Goal: Task Accomplishment & Management: Manage account settings

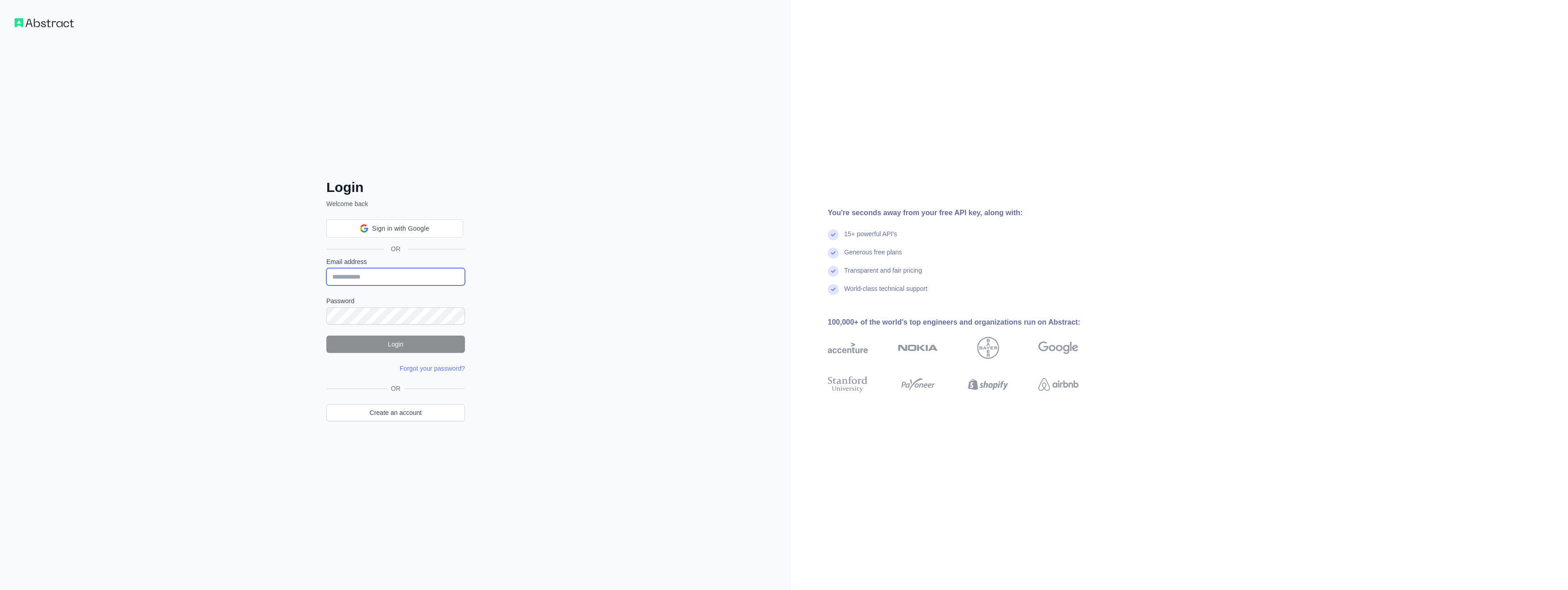
type input "**********"
click at [386, 344] on button "Login" at bounding box center [395, 344] width 138 height 17
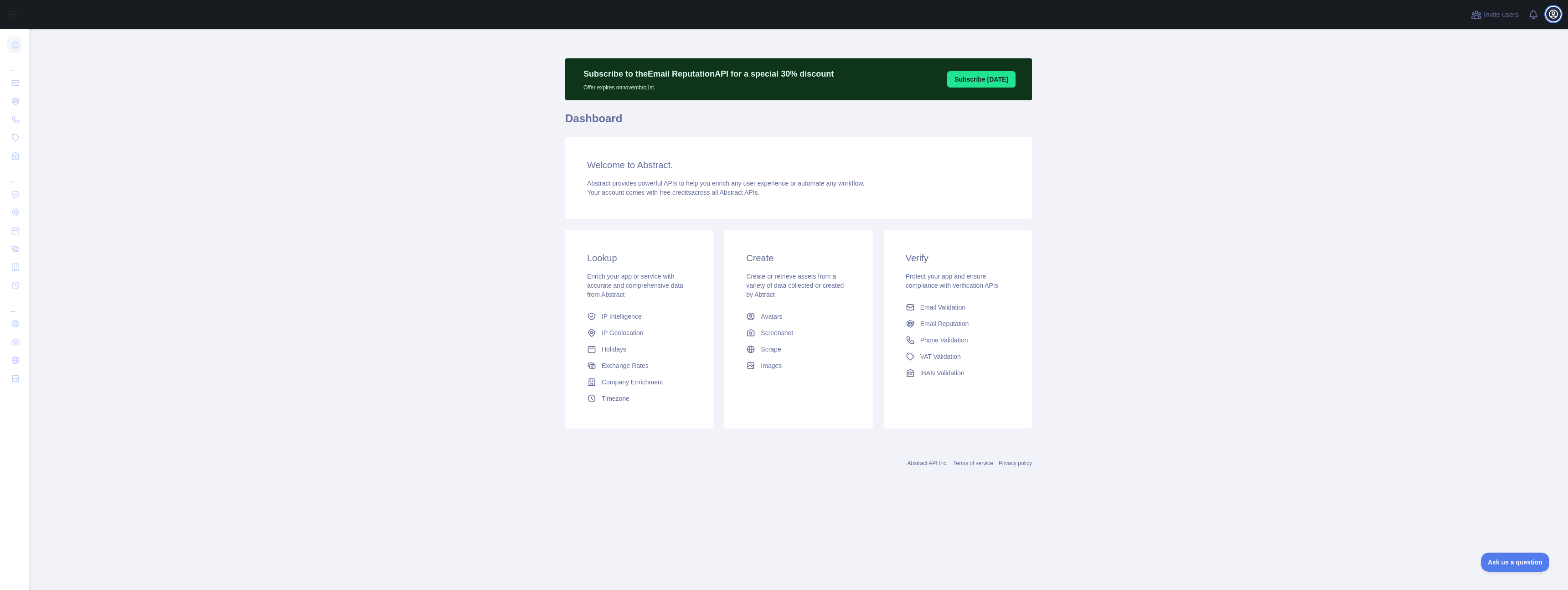
click at [1556, 16] on icon "button" at bounding box center [1554, 14] width 11 height 11
click at [1516, 97] on button "Billing" at bounding box center [1510, 99] width 102 height 16
